Goal: Transaction & Acquisition: Book appointment/travel/reservation

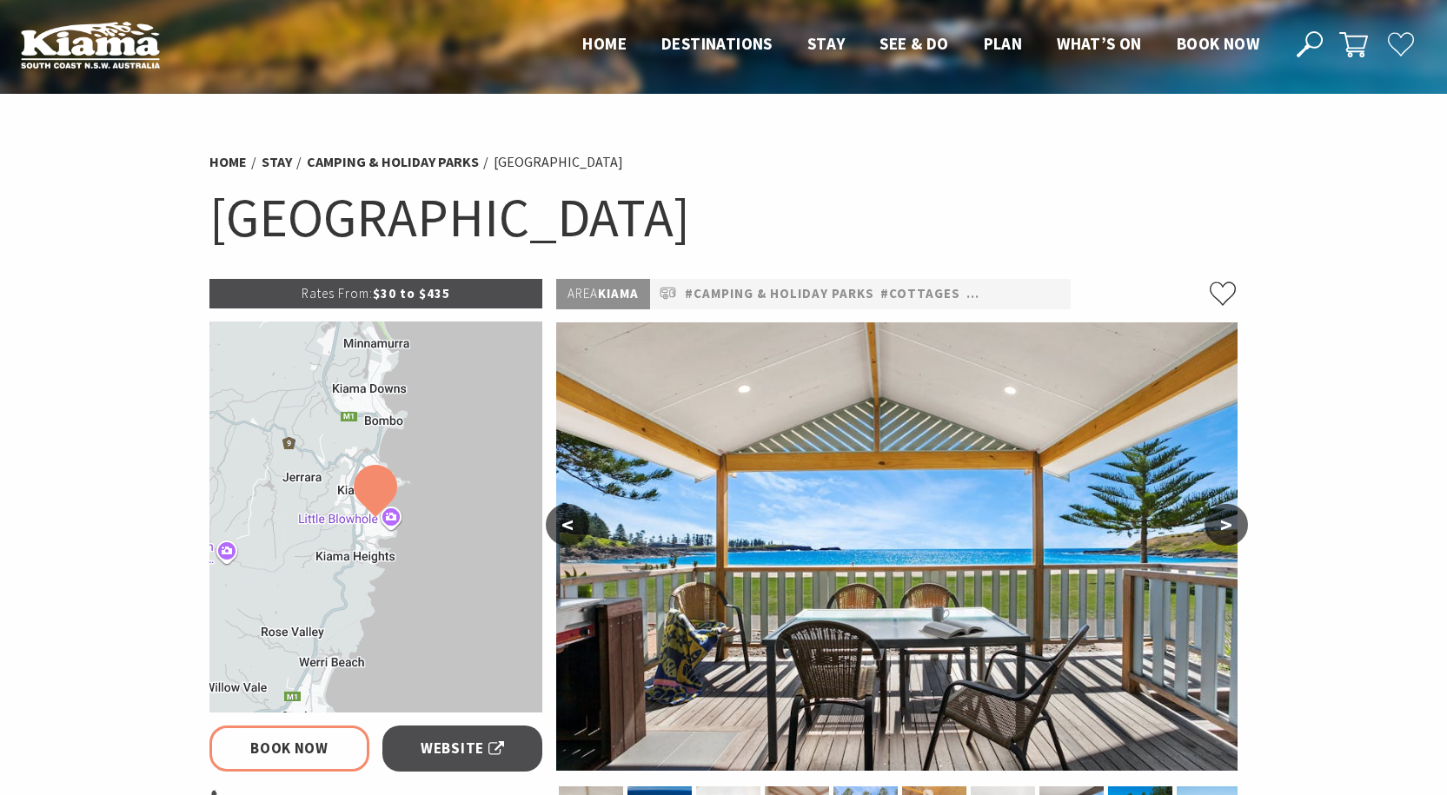
select select "3"
select select "2"
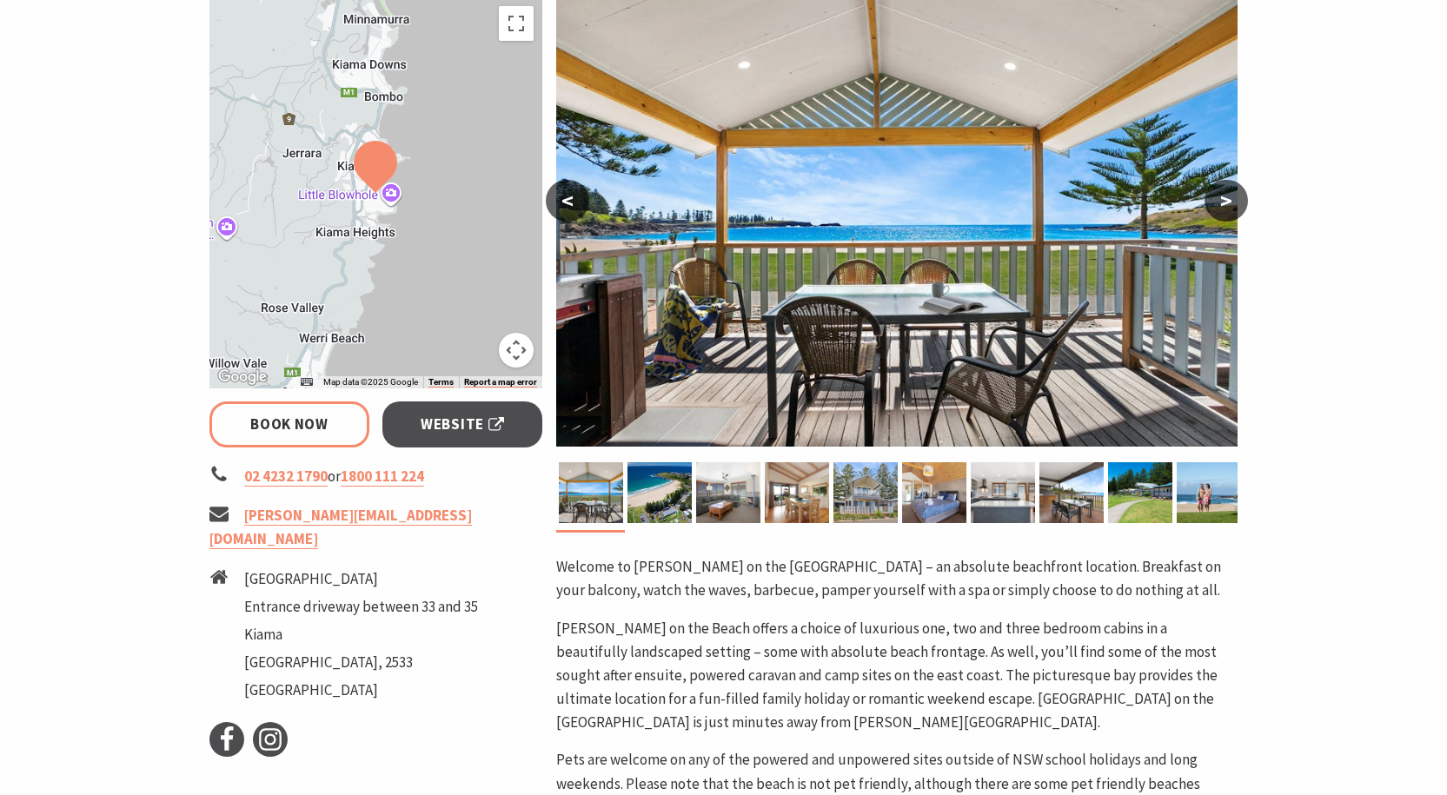
scroll to position [348, 0]
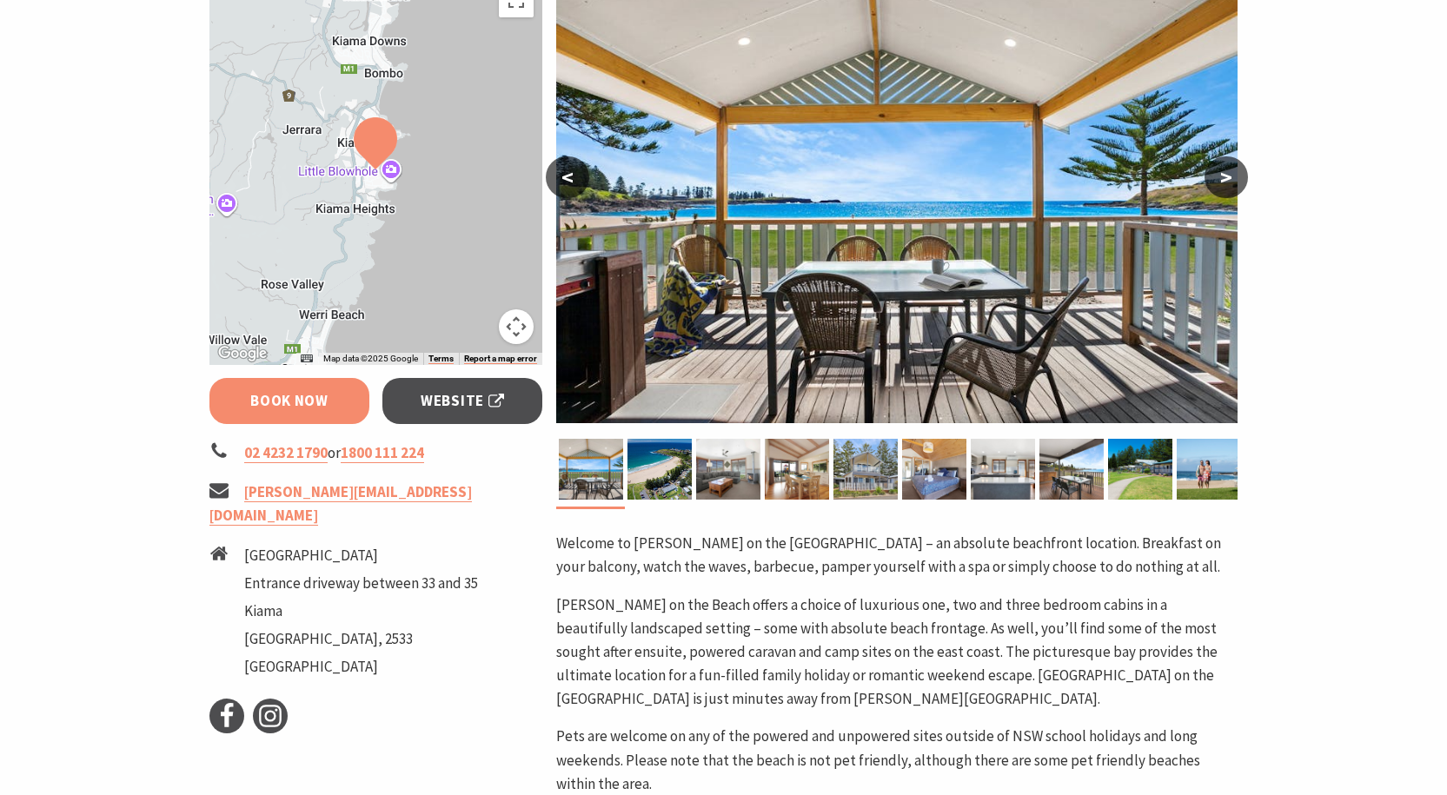
click at [341, 395] on link "Book Now" at bounding box center [289, 401] width 161 height 46
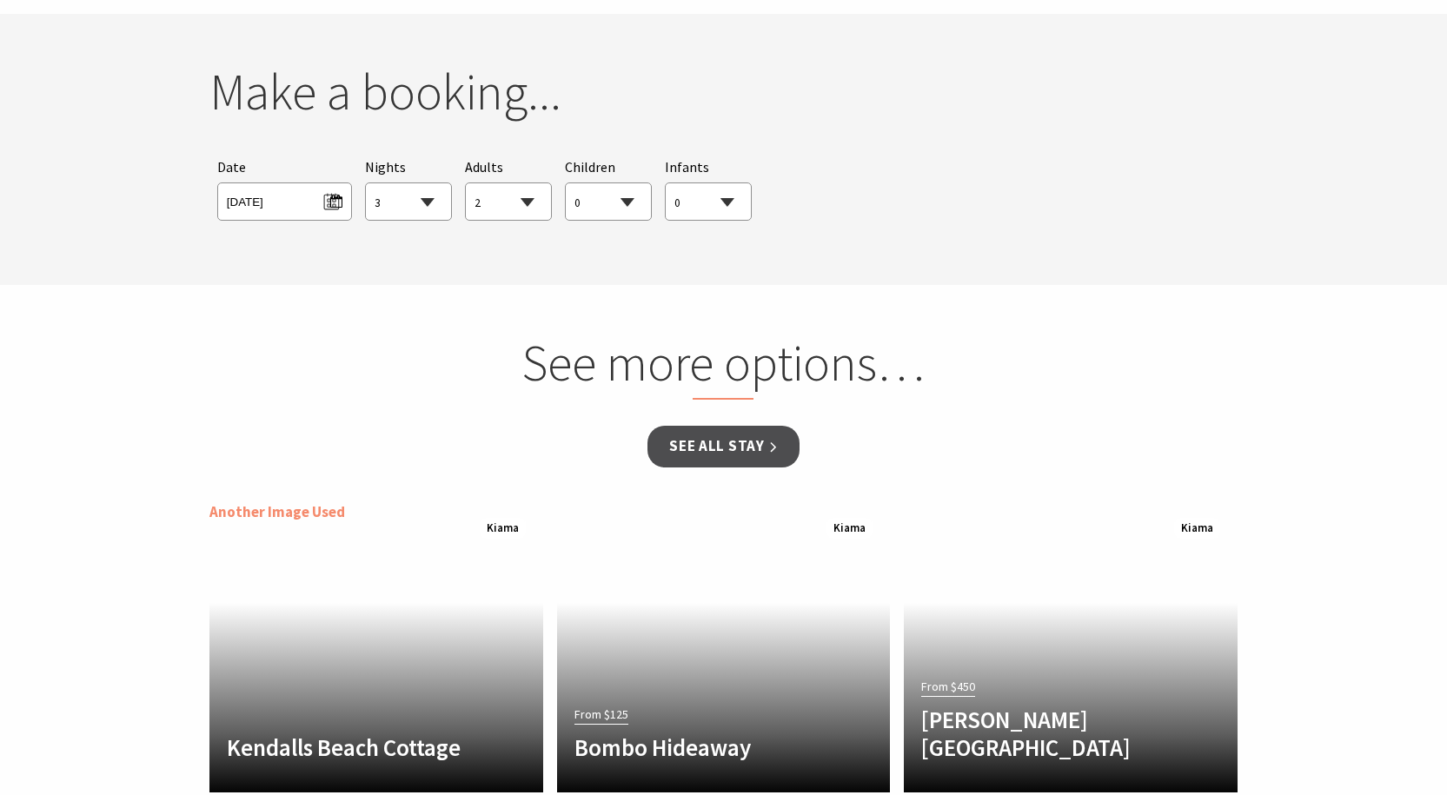
scroll to position [1585, 0]
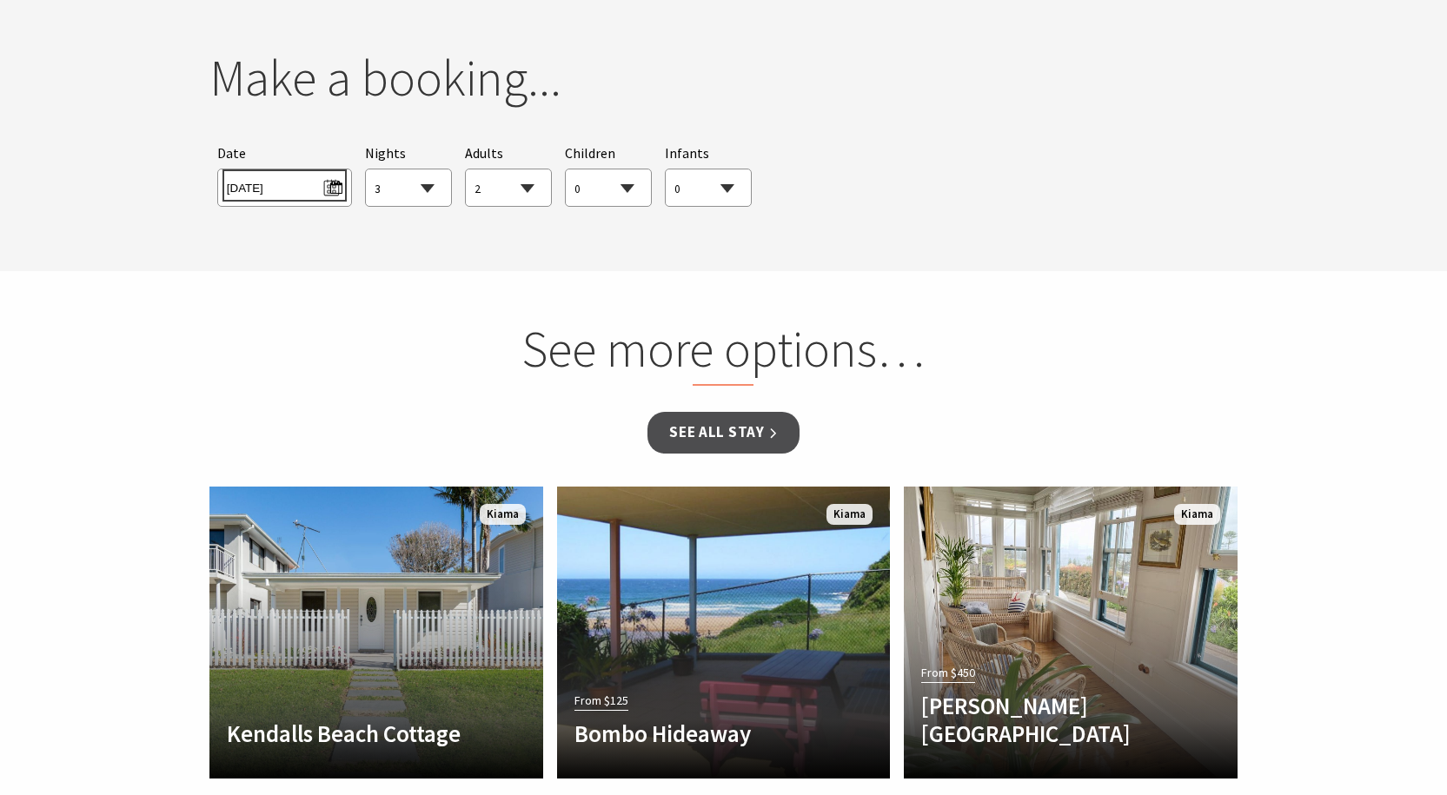
click at [275, 178] on span "[DATE]" at bounding box center [285, 185] width 116 height 23
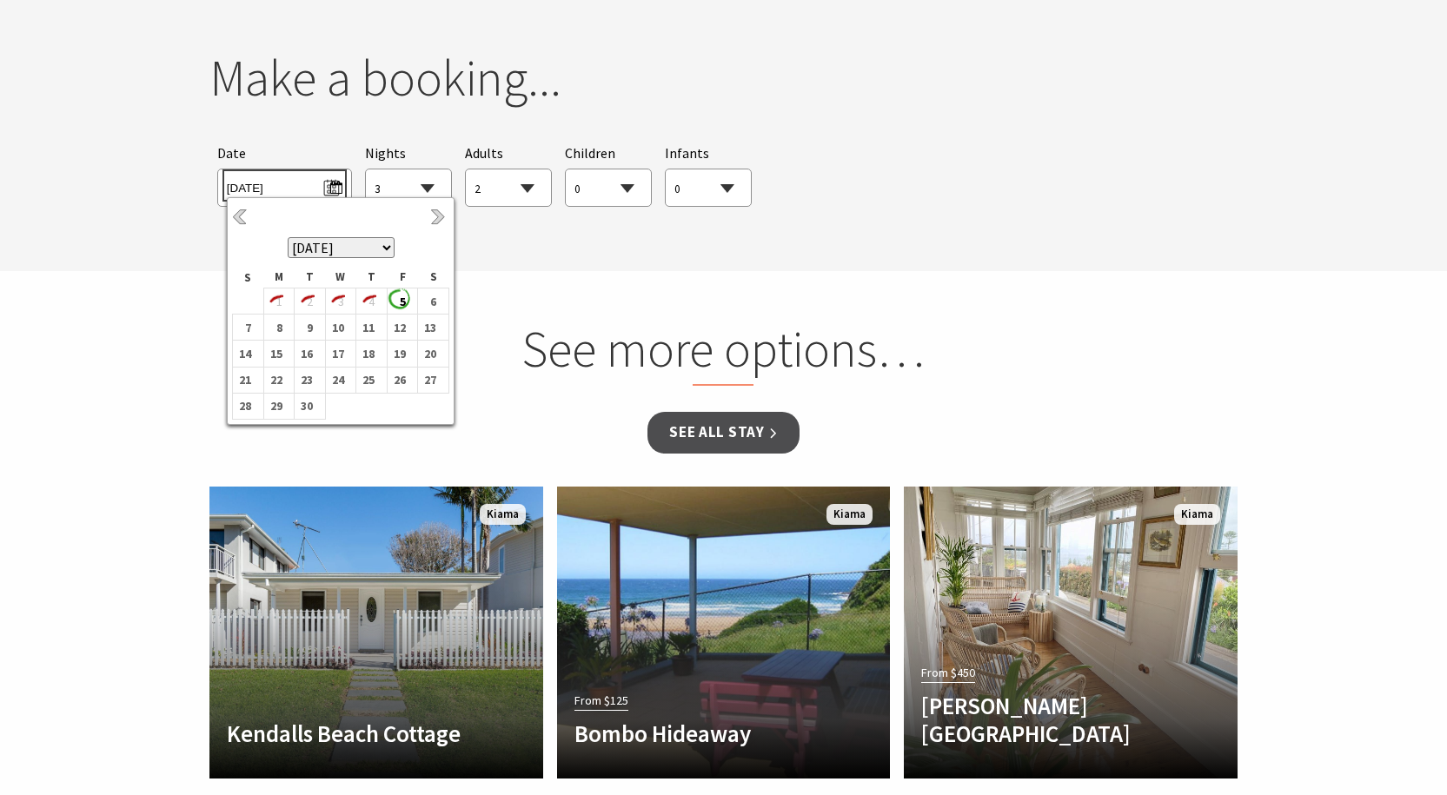
click at [275, 178] on span "[DATE]" at bounding box center [285, 185] width 116 height 23
click at [440, 305] on b "6" at bounding box center [429, 301] width 23 height 23
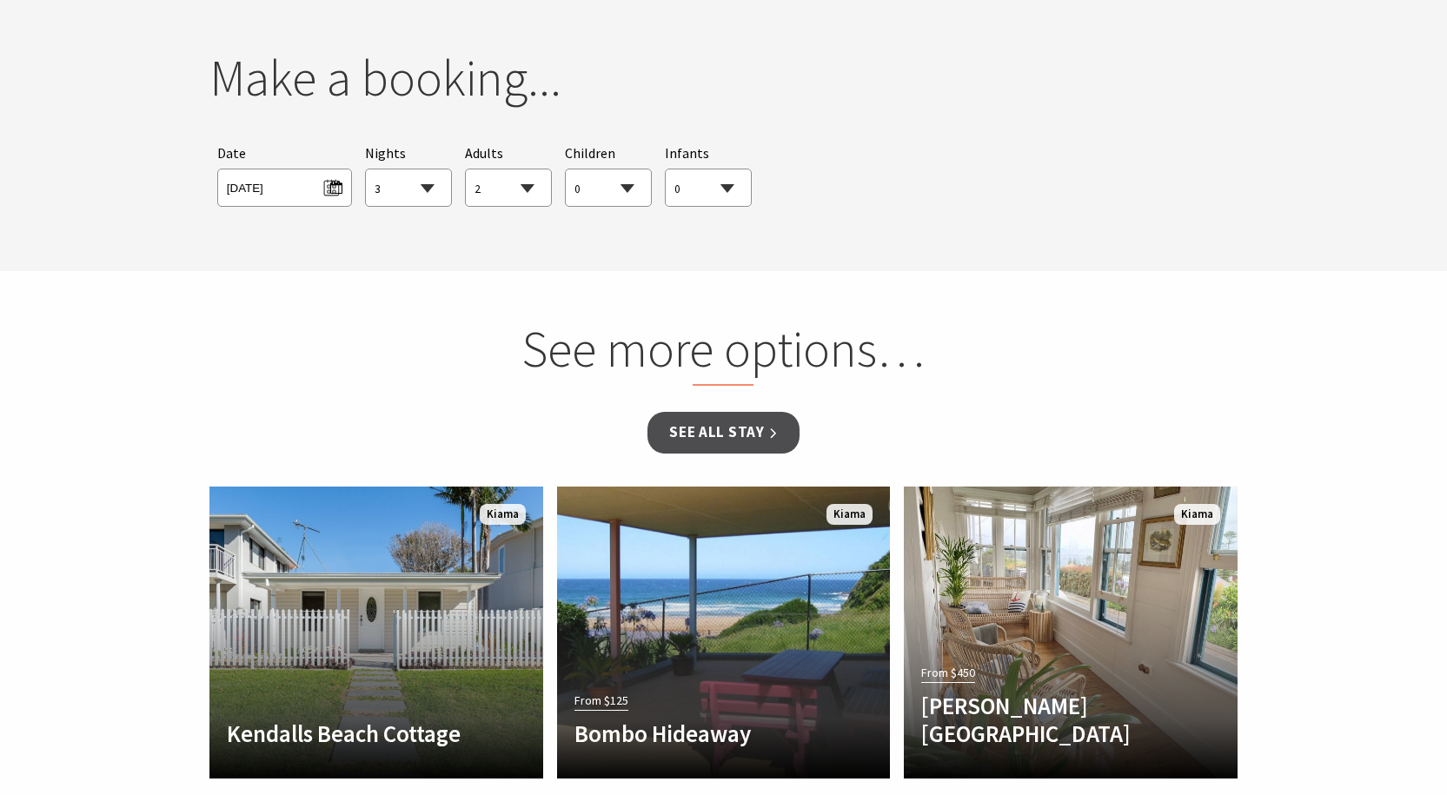
click at [421, 179] on select "1 2 3 4 5 6 7 8 9 10 11 12 13 14 15 16 17 18 19 20 21 22 23 24 25 26 27 28 29 30" at bounding box center [408, 188] width 85 height 38
select select "1"
click at [366, 169] on select "1 2 3 4 5 6 7 8 9 10 11 12 13 14 15 16 17 18 19 20 21 22 23 24 25 26 27 28 29 30" at bounding box center [408, 188] width 85 height 38
click at [605, 197] on select "0 1 2 3 4 5 6 7 8 9 10 11 12 13 14 15 16 17 18 19 20 21 22 23 24 25 26 27 28 29…" at bounding box center [608, 188] width 85 height 38
select select "2"
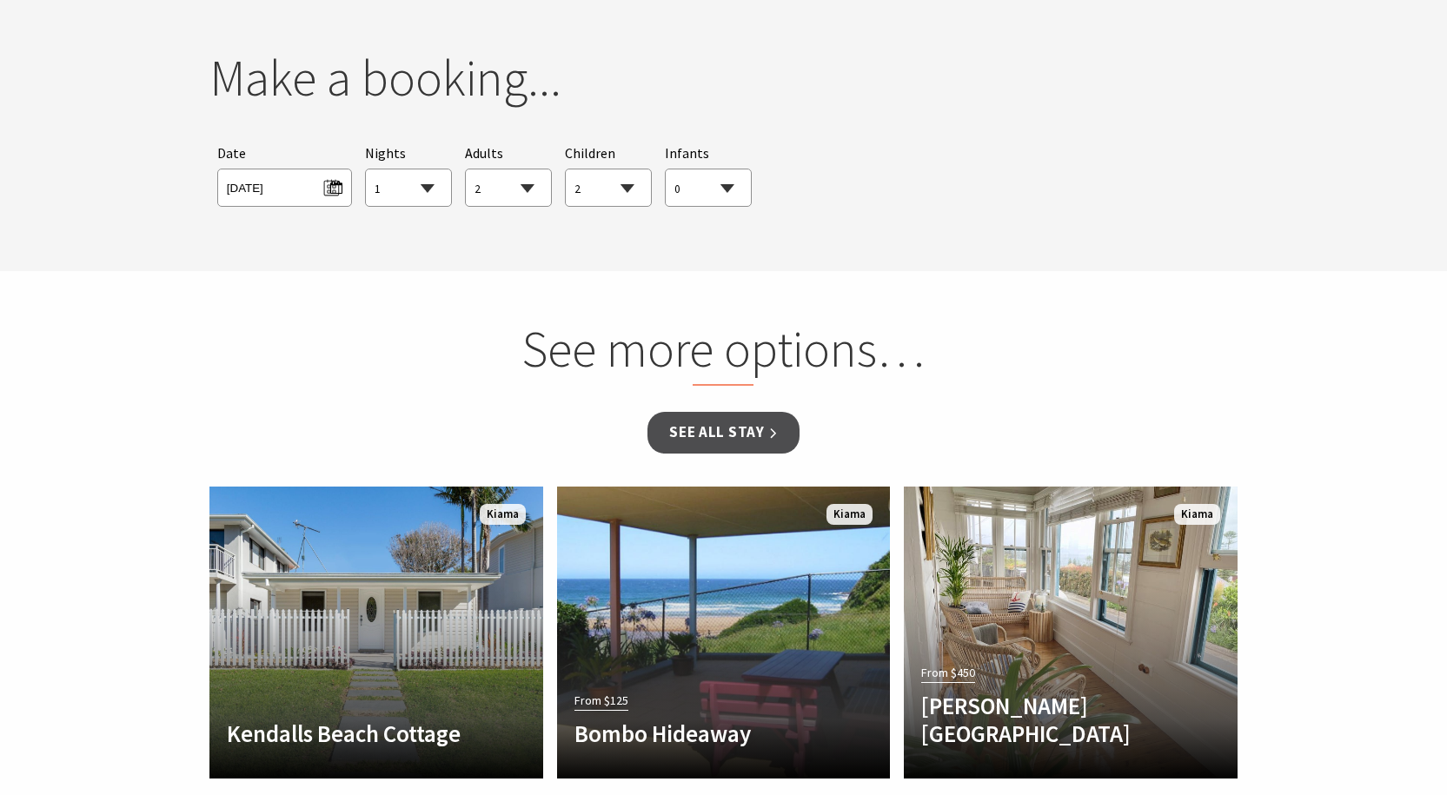
click at [566, 169] on select "0 1 2 3 4 5 6 7 8 9 10 11 12 13 14 15 16 17 18 19 20 21 22 23 24 25 26 27 28 29…" at bounding box center [608, 188] width 85 height 38
click at [839, 232] on section "You currently don't have any items in your cart Make a booking... Searching for…" at bounding box center [723, 135] width 1447 height 271
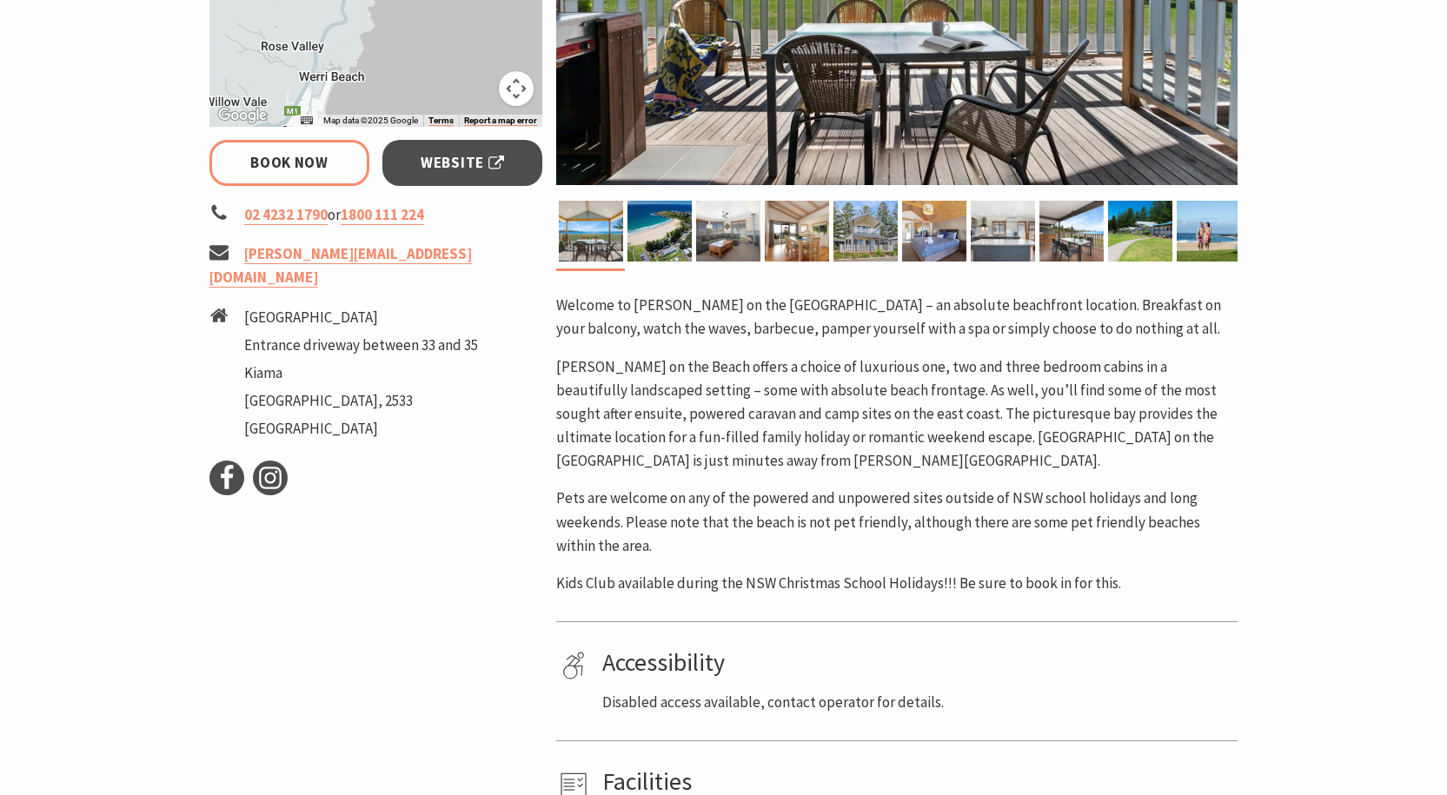
scroll to position [542, 0]
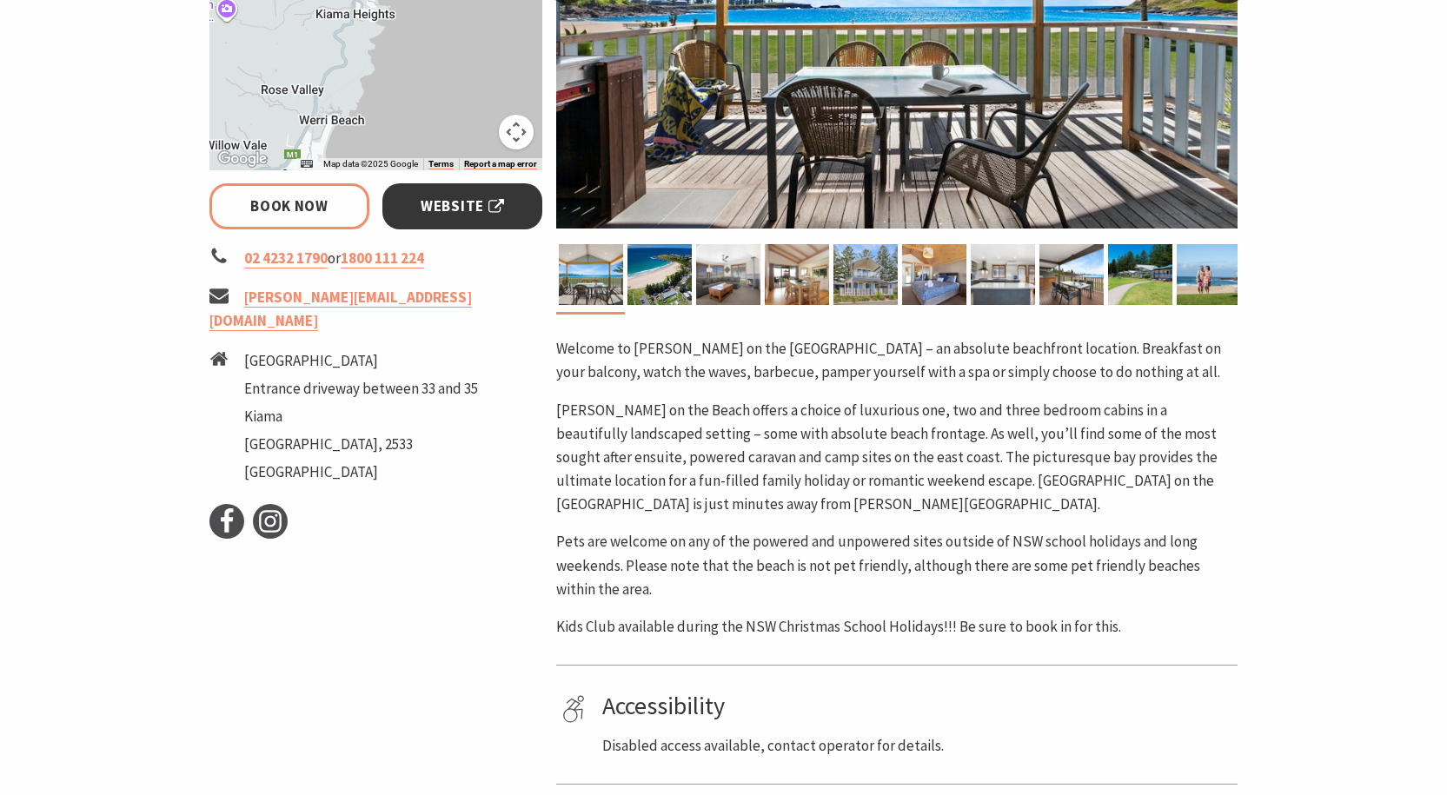
click at [494, 208] on span "Website" at bounding box center [461, 206] width 83 height 23
select select "1"
